Goal: Task Accomplishment & Management: Manage account settings

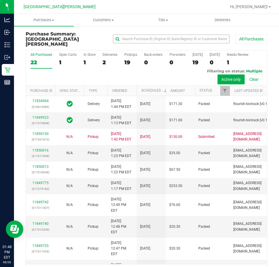
drag, startPoint x: 133, startPoint y: 55, endPoint x: 151, endPoint y: 40, distance: 23.5
click at [133, 59] on div "19" at bounding box center [130, 62] width 13 height 7
click at [0, 0] on input "PickUps 19" at bounding box center [0, 0] width 0 height 0
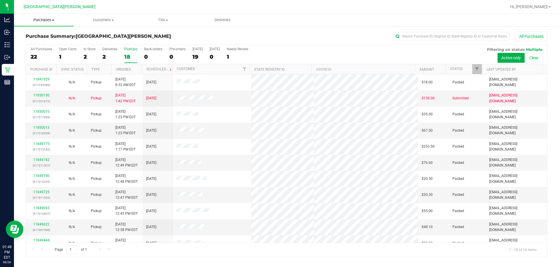
click at [36, 22] on span "Purchases" at bounding box center [44, 19] width 60 height 5
click at [39, 42] on span "Fulfillment" at bounding box center [32, 42] width 36 height 5
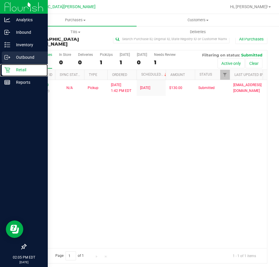
drag, startPoint x: 11, startPoint y: 71, endPoint x: 23, endPoint y: 63, distance: 14.4
click at [12, 71] on p "Retail" at bounding box center [27, 69] width 35 height 7
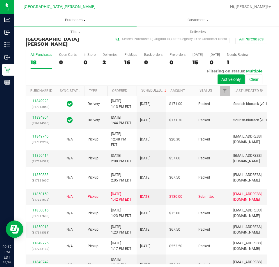
click at [79, 20] on span "Purchases" at bounding box center [75, 19] width 122 height 5
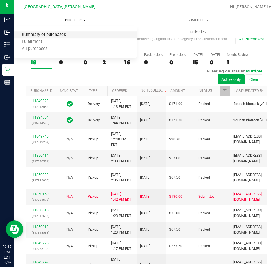
click at [49, 34] on span "Summary of purchases" at bounding box center [44, 35] width 60 height 5
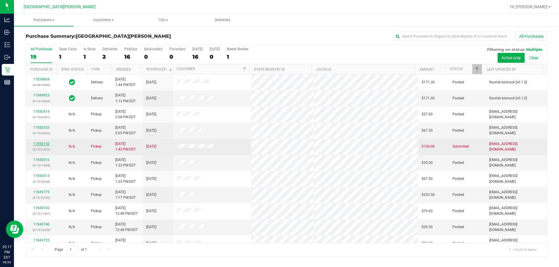
click at [40, 144] on link "11850150" at bounding box center [41, 144] width 16 height 4
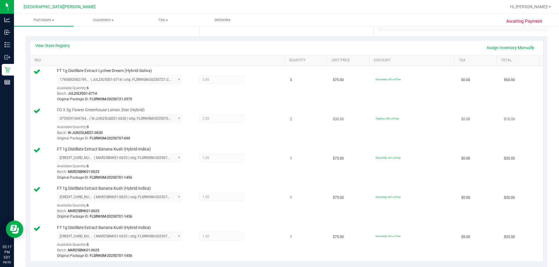
scroll to position [116, 0]
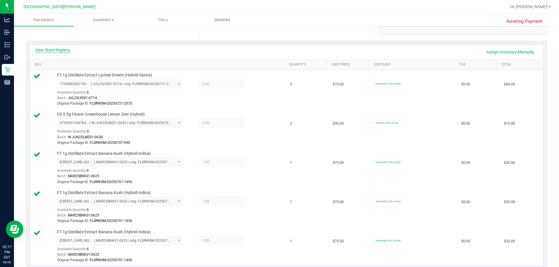
click at [56, 48] on link "View State Registry" at bounding box center [52, 50] width 35 height 6
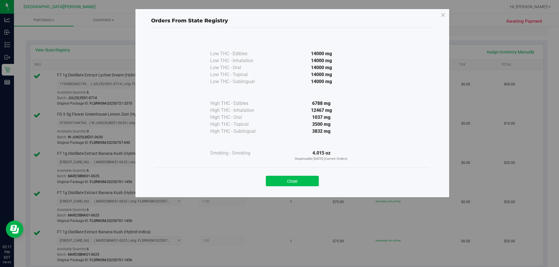
click at [278, 184] on button "Close" at bounding box center [292, 181] width 53 height 10
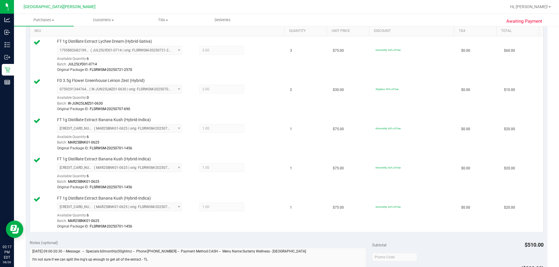
scroll to position [262, 0]
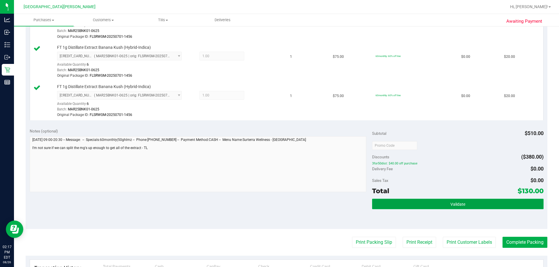
click at [278, 201] on button "Validate" at bounding box center [457, 204] width 171 height 10
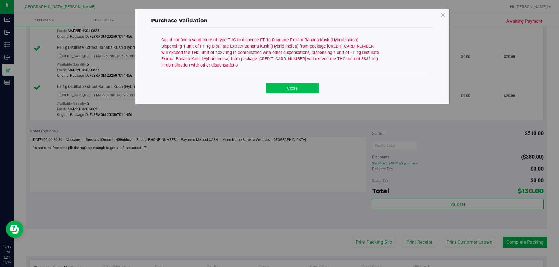
click at [278, 89] on button "Close" at bounding box center [292, 88] width 53 height 10
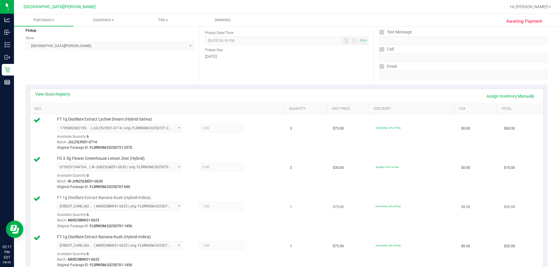
scroll to position [58, 0]
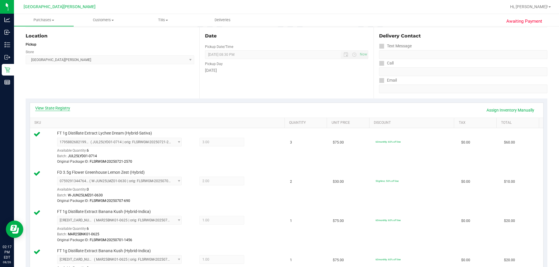
click at [59, 109] on link "View State Registry" at bounding box center [52, 108] width 35 height 6
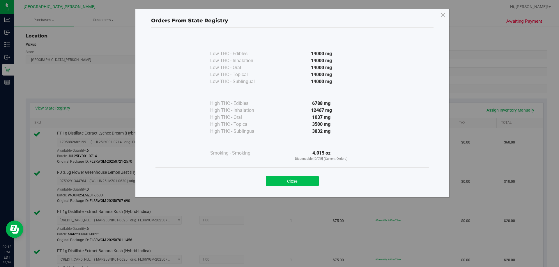
click at [278, 184] on button "Close" at bounding box center [292, 181] width 53 height 10
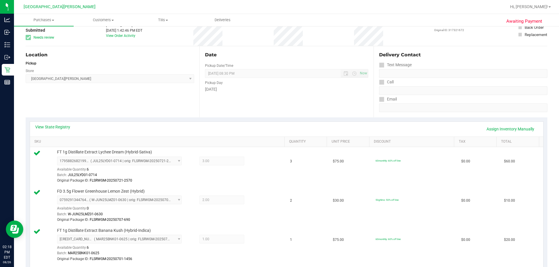
scroll to position [0, 0]
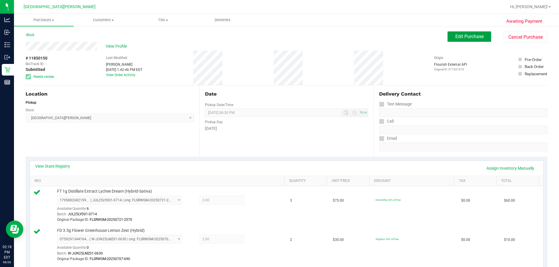
click at [278, 36] on span "Edit Purchase" at bounding box center [469, 37] width 28 height 6
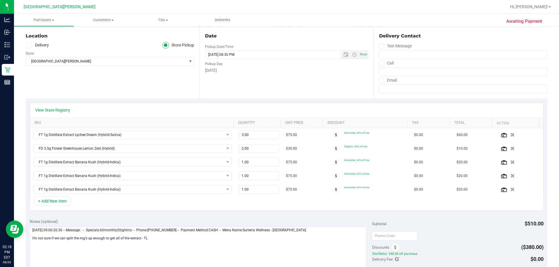
scroll to position [116, 0]
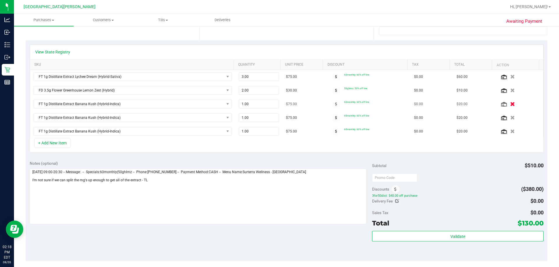
click at [278, 102] on button "button" at bounding box center [512, 104] width 10 height 6
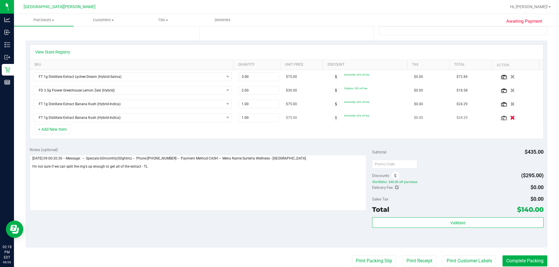
click at [278, 116] on icon "button" at bounding box center [512, 118] width 5 height 4
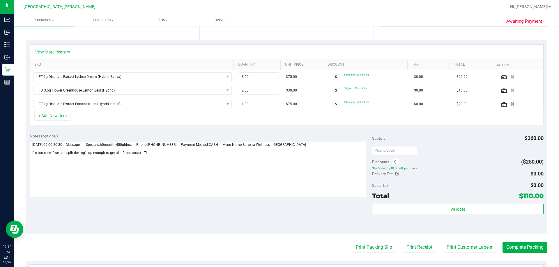
click at [278, 104] on icon "button" at bounding box center [512, 104] width 4 height 4
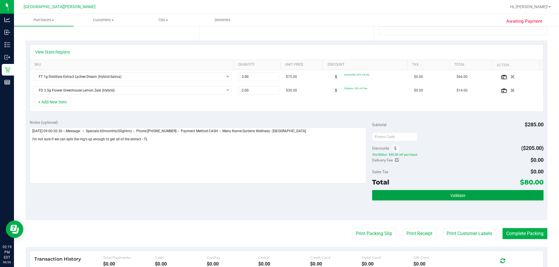
click at [278, 200] on button "Validate" at bounding box center [457, 195] width 171 height 10
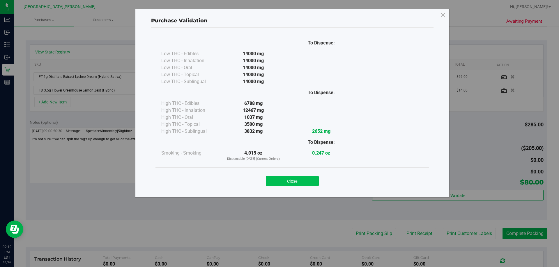
click at [278, 178] on button "Close" at bounding box center [292, 181] width 53 height 10
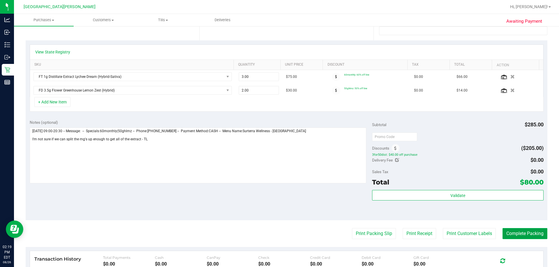
click at [278, 234] on button "Complete Packing" at bounding box center [524, 233] width 45 height 11
